Goal: Transaction & Acquisition: Purchase product/service

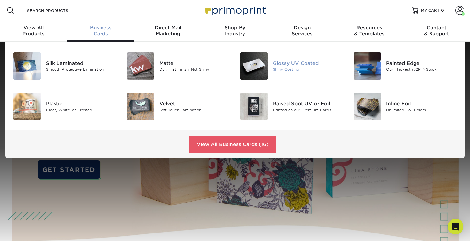
click at [280, 62] on div "Glossy UV Coated" at bounding box center [308, 63] width 71 height 7
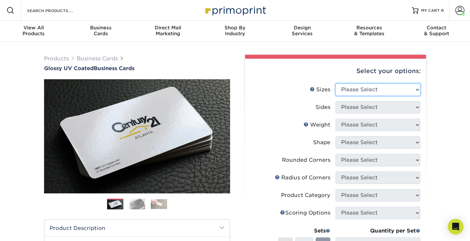
click at [413, 89] on select "Please Select 1.5" x 3.5" - Mini 1.75" x 3.5" - Mini 2" x 2" - Square 2" x 3" -…" at bounding box center [377, 89] width 85 height 12
select select "2.00x3.50"
click at [335, 83] on select "Please Select 1.5" x 3.5" - Mini 1.75" x 3.5" - Mini 2" x 2" - Square 2" x 3" -…" at bounding box center [377, 89] width 85 height 12
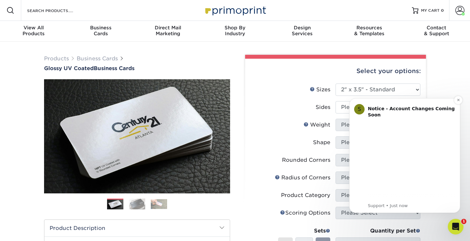
click at [413, 107] on b "Notice - Account Changes Coming Soon" at bounding box center [411, 112] width 87 height 12
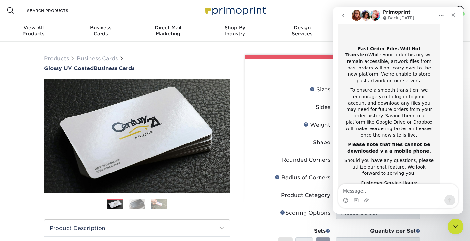
scroll to position [126, 0]
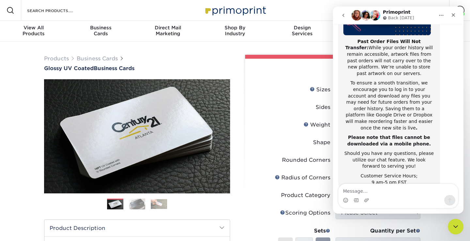
click at [316, 69] on div "Select your options:" at bounding box center [335, 71] width 170 height 25
click at [456, 15] on div "Close" at bounding box center [453, 15] width 12 height 12
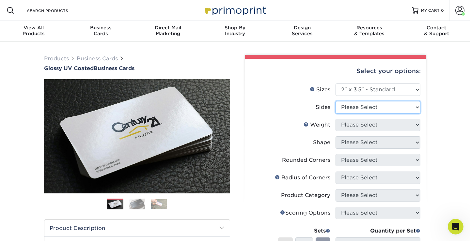
click at [415, 110] on select "Please Select Print Both Sides Print Front Only" at bounding box center [377, 107] width 85 height 12
select select "13abbda7-1d64-4f25-8bb2-c179b224825d"
click at [335, 101] on select "Please Select Print Both Sides Print Front Only" at bounding box center [377, 107] width 85 height 12
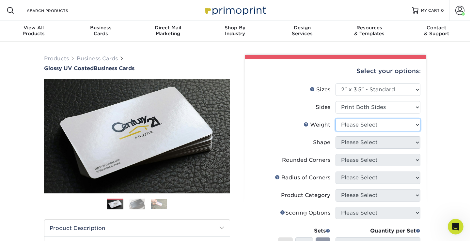
click at [413, 126] on select "Please Select 16PT 14PT" at bounding box center [377, 125] width 85 height 12
select select "16PT"
click at [335, 119] on select "Please Select 16PT 14PT" at bounding box center [377, 125] width 85 height 12
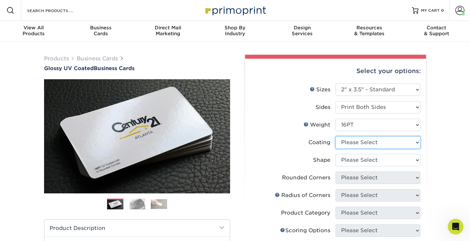
click at [416, 143] on select at bounding box center [377, 142] width 85 height 12
select select "ae367451-b2b8-45df-a344-0f05b6a12993"
click at [335, 136] on select at bounding box center [377, 142] width 85 height 12
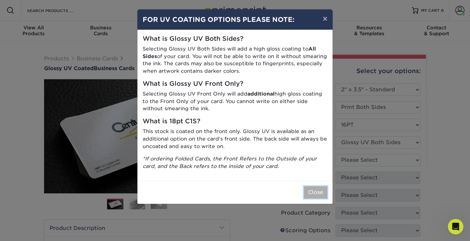
click at [319, 195] on button "Close" at bounding box center [315, 192] width 23 height 12
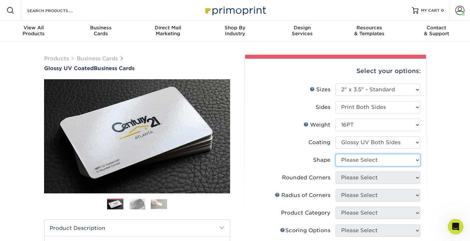
click at [412, 160] on select "Please Select Standard Oval" at bounding box center [377, 160] width 85 height 12
select select "standard"
click at [335, 154] on select "Please Select Standard Oval" at bounding box center [377, 160] width 85 height 12
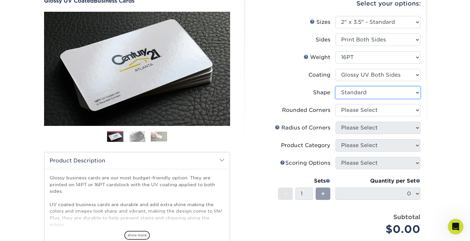
scroll to position [68, 0]
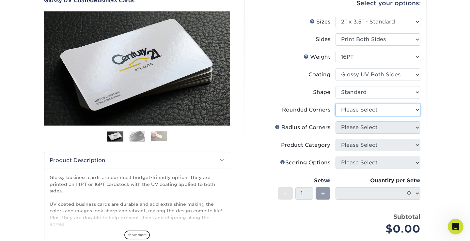
click at [417, 112] on select "Please Select Yes - Round 2 Corners Yes - Round 4 Corners No" at bounding box center [377, 110] width 85 height 12
select select "0"
click at [335, 104] on select "Please Select Yes - Round 2 Corners Yes - Round 4 Corners No" at bounding box center [377, 110] width 85 height 12
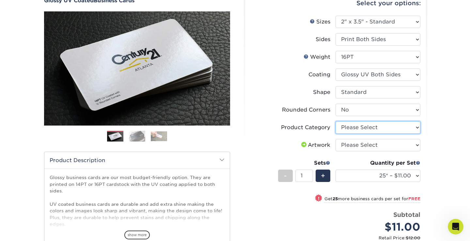
click at [415, 129] on select "Please Select Business Cards" at bounding box center [377, 127] width 85 height 12
select select "3b5148f1-0588-4f88-a218-97bcfdce65c1"
click at [335, 121] on select "Please Select Business Cards" at bounding box center [377, 127] width 85 height 12
click at [418, 144] on select "Please Select I will upload files I need a design - $100" at bounding box center [377, 145] width 85 height 12
select select "upload"
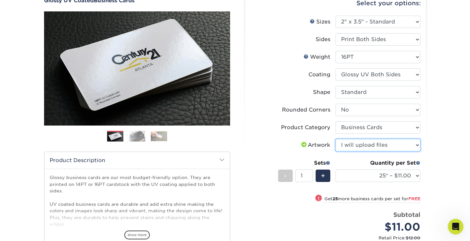
click at [335, 139] on select "Please Select I will upload files I need a design - $100" at bounding box center [377, 145] width 85 height 12
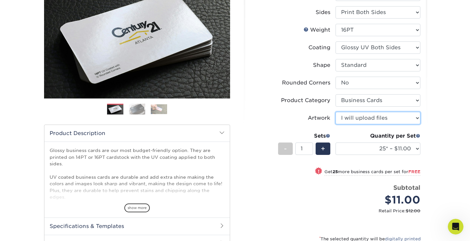
scroll to position [108, 0]
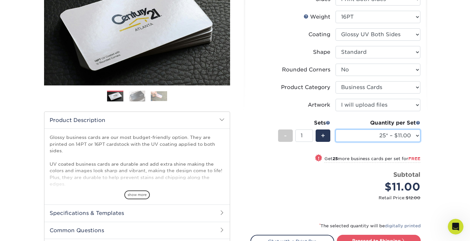
click at [416, 139] on select "25* – $11.00 50* – $11.00 100* – $11.00 250* – $20.00 500 – $39.00 1000 – $49.0…" at bounding box center [377, 135] width 85 height 12
select select "5000 – $167.00"
click at [335, 129] on select "25* – $11.00 50* – $11.00 100* – $11.00 250* – $20.00 500 – $39.00 1000 – $49.0…" at bounding box center [377, 135] width 85 height 12
